Goal: Task Accomplishment & Management: Manage account settings

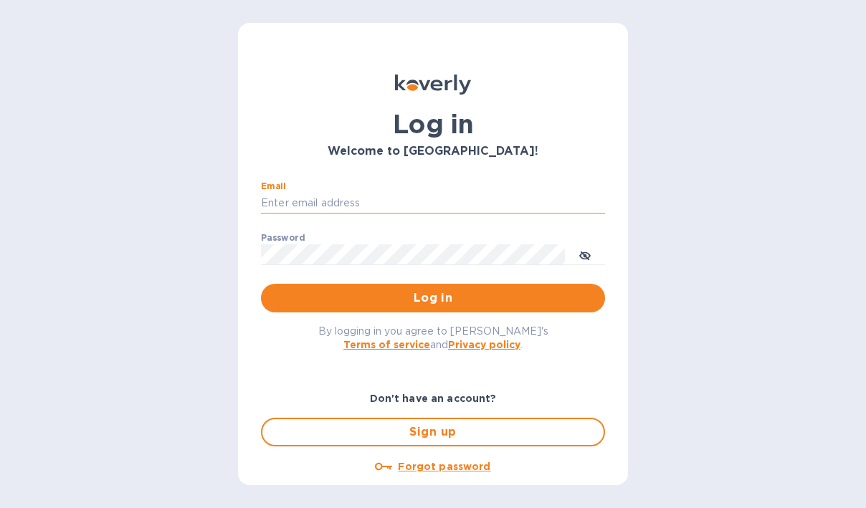
click at [442, 199] on input "Email" at bounding box center [433, 204] width 344 height 22
type input "[EMAIL_ADDRESS][DOMAIN_NAME]"
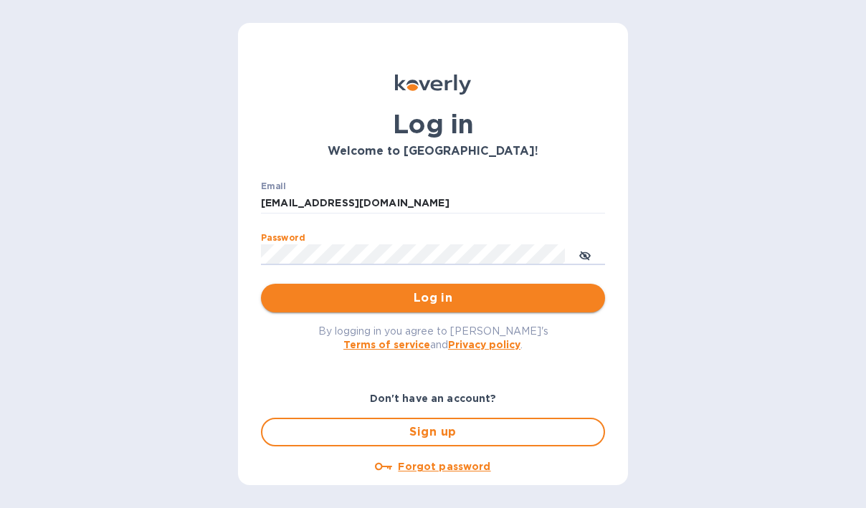
click at [321, 300] on span "Log in" at bounding box center [432, 298] width 321 height 17
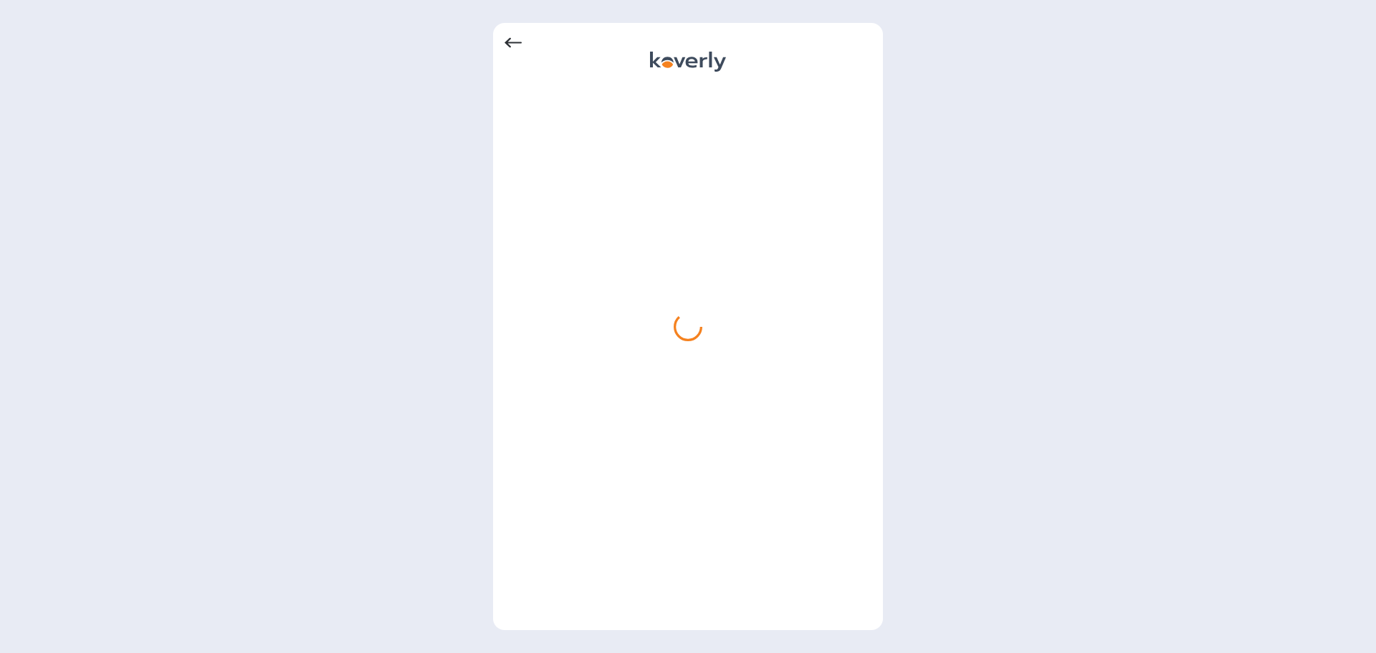
click at [513, 42] on icon at bounding box center [513, 43] width 17 height 10
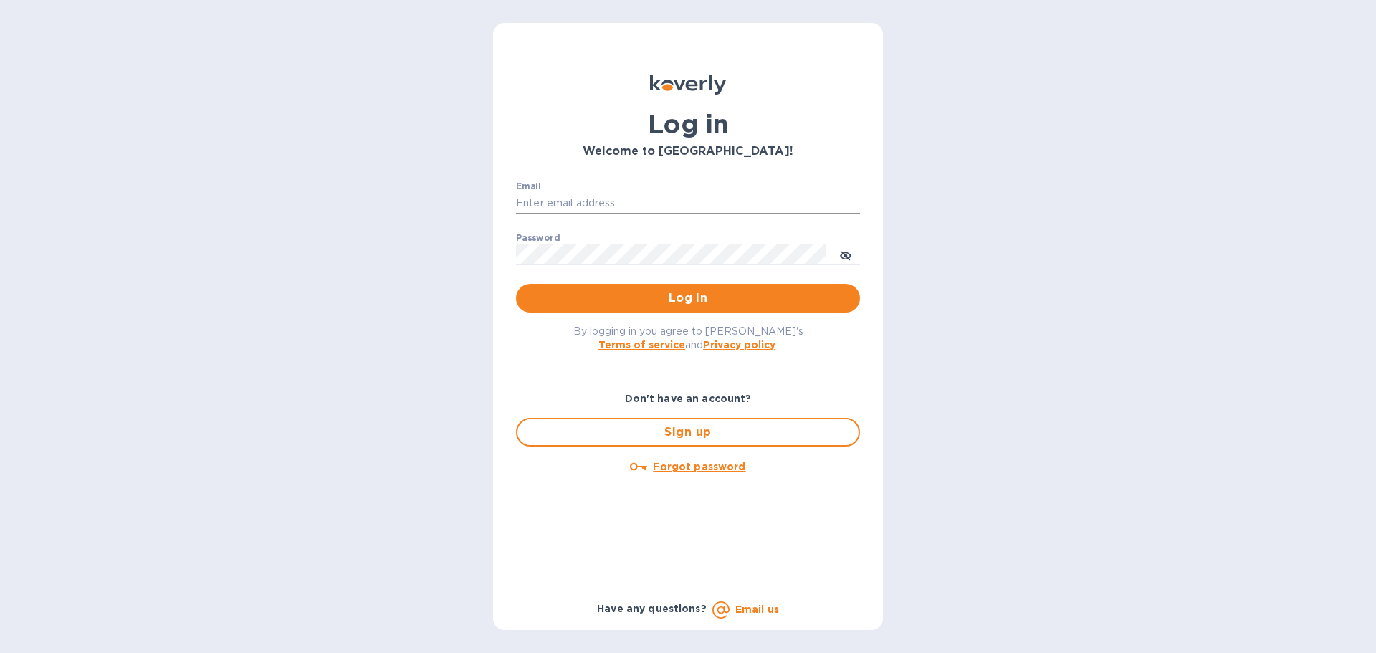
click at [614, 202] on input "Email" at bounding box center [688, 204] width 344 height 22
type input "[EMAIL_ADDRESS][DOMAIN_NAME]"
click at [1013, 350] on div "Log in Welcome to Koverly! Email banderson@cmglobal.com ​ Password ​ Log in By …" at bounding box center [688, 326] width 1376 height 653
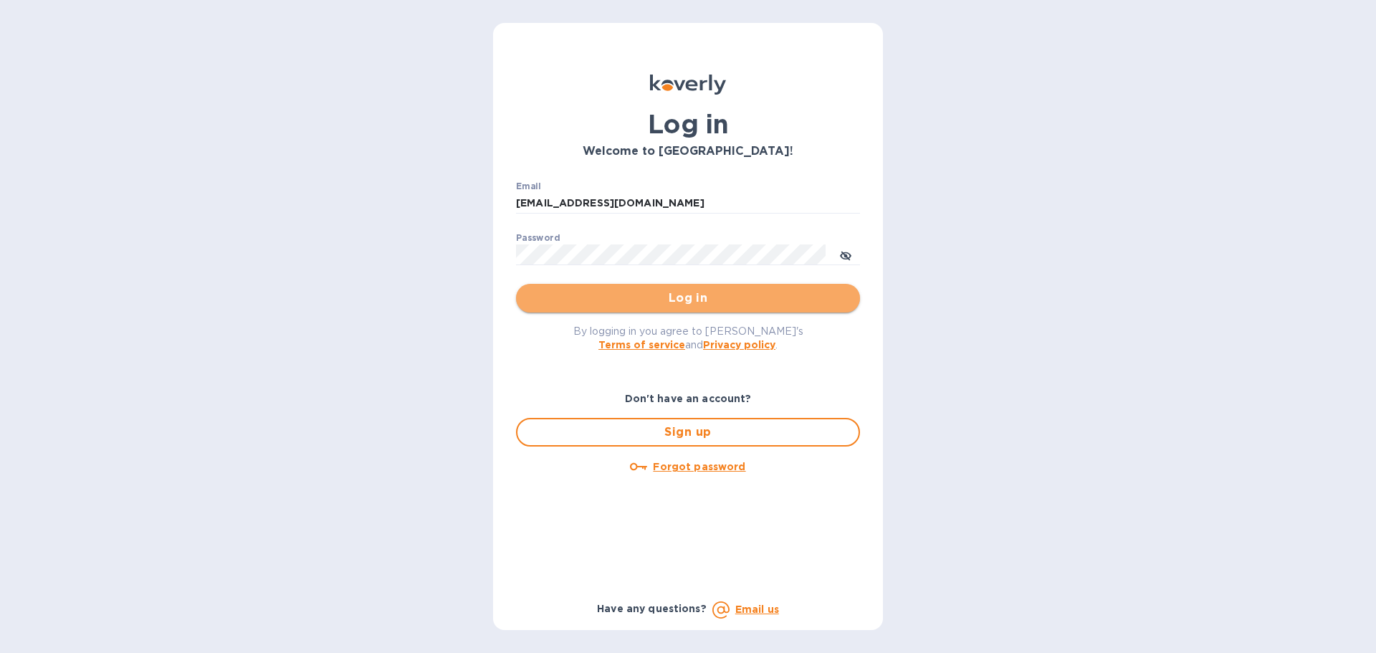
click at [680, 297] on span "Log in" at bounding box center [688, 298] width 321 height 17
